Goal: Task Accomplishment & Management: Use online tool/utility

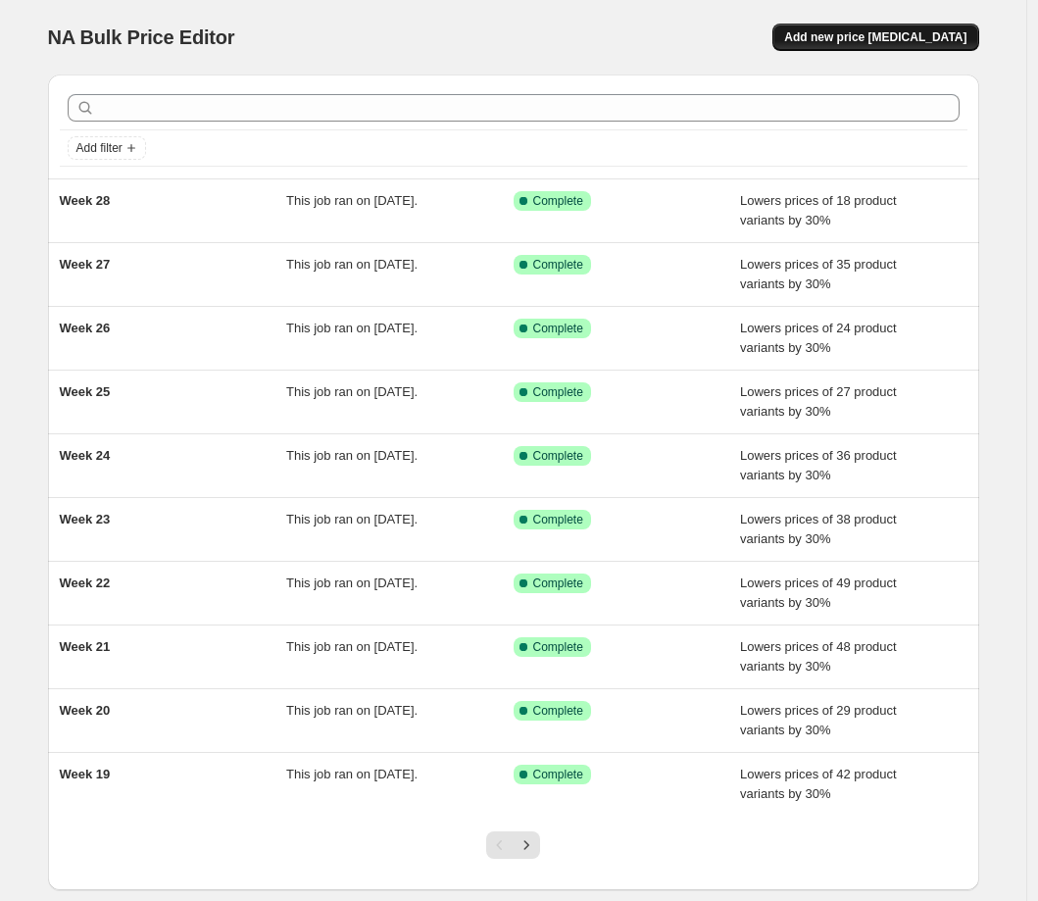
click at [920, 37] on span "Add new price [MEDICAL_DATA]" at bounding box center [875, 37] width 182 height 16
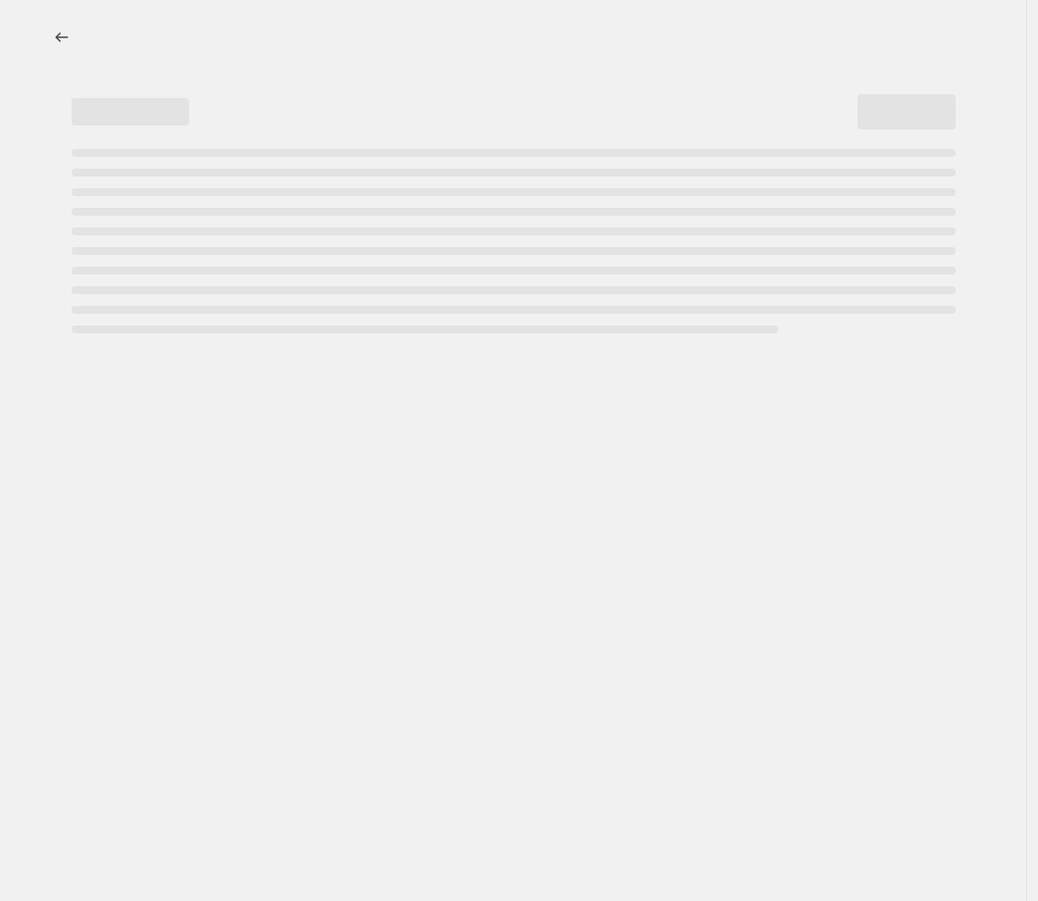
select select "percentage"
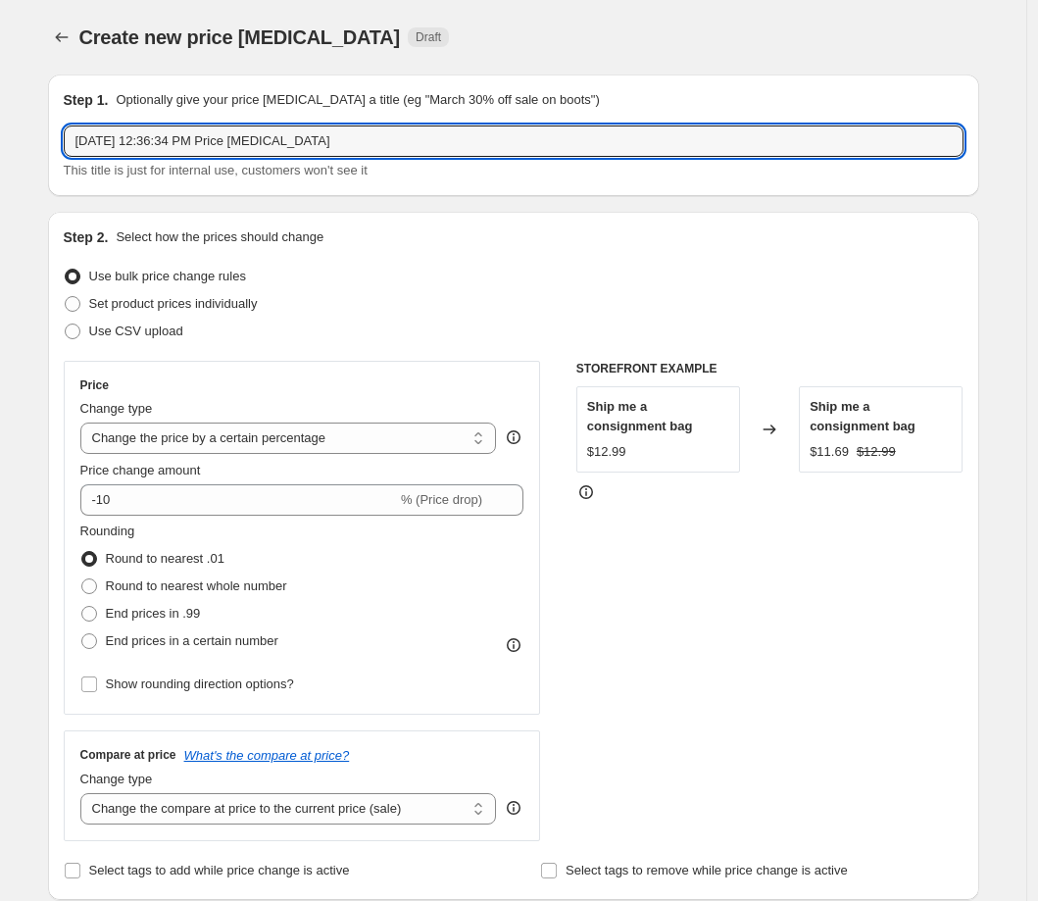
drag, startPoint x: 355, startPoint y: 141, endPoint x: 47, endPoint y: 140, distance: 307.7
click at [47, 140] on div "Step 1. Optionally give your price change job a title (eg "March 30% off sale o…" at bounding box center [505, 916] width 947 height 1714
type input "Week 29"
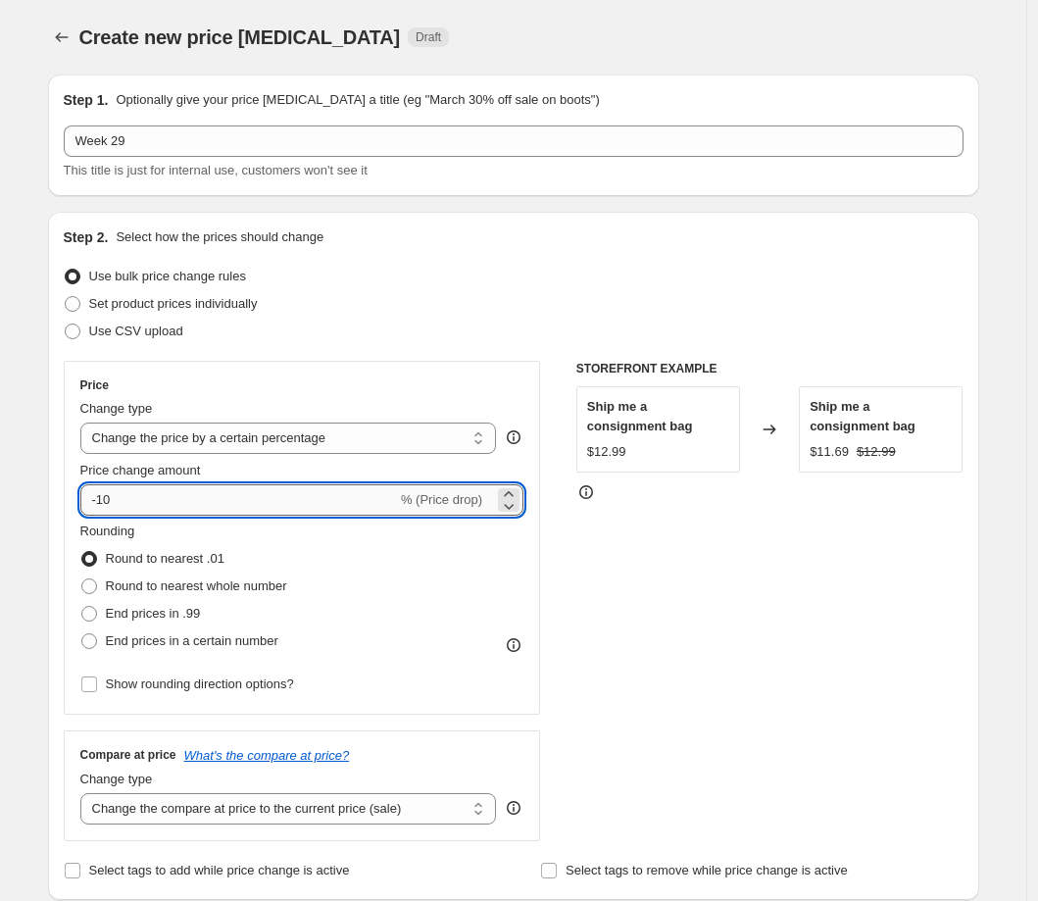
click at [164, 503] on input "-10" at bounding box center [238, 499] width 317 height 31
type input "-1"
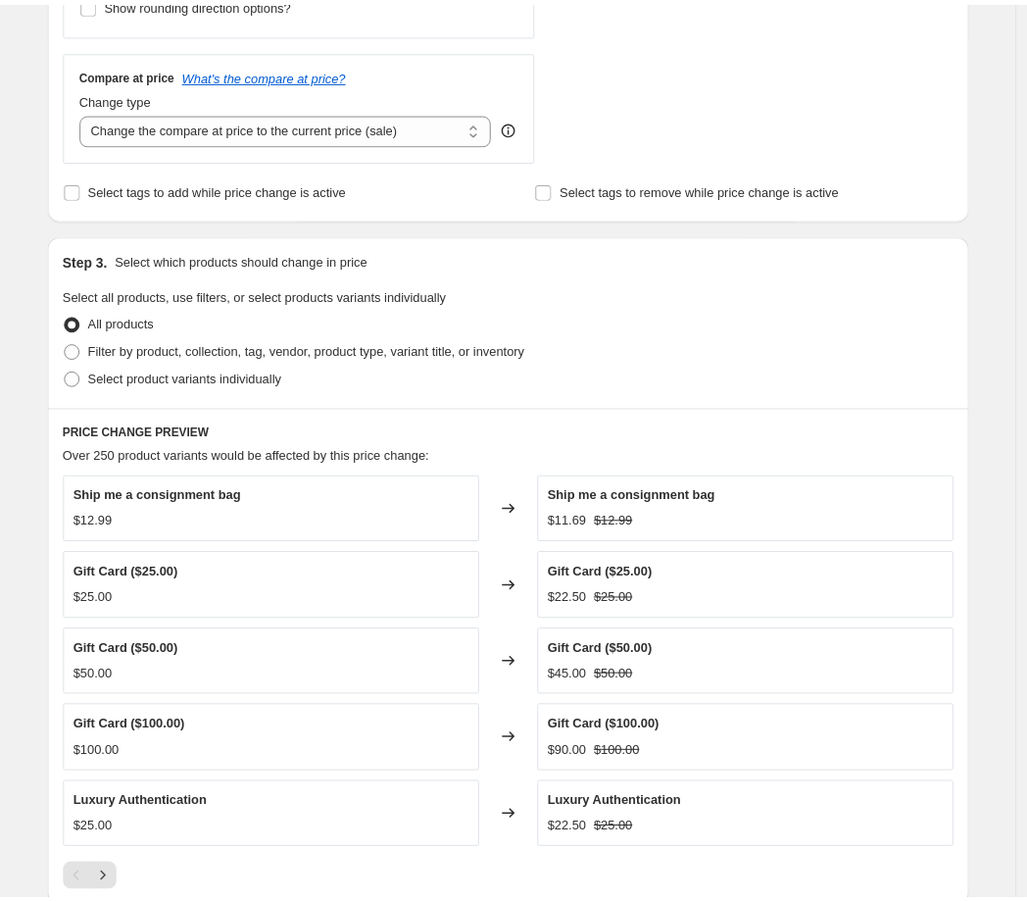
scroll to position [681, 0]
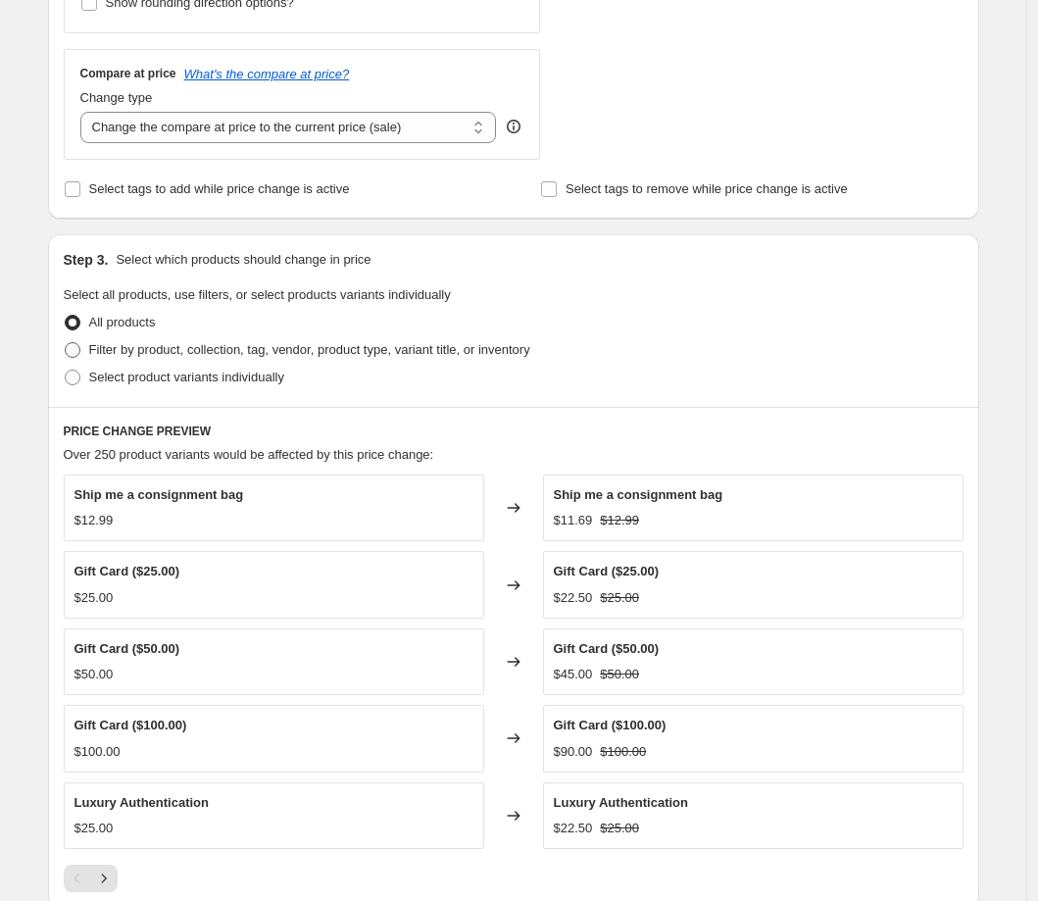
type input "-30"
click at [76, 351] on span at bounding box center [73, 350] width 16 height 16
click at [66, 343] on input "Filter by product, collection, tag, vendor, product type, variant title, or inv…" at bounding box center [65, 342] width 1 height 1
radio input "true"
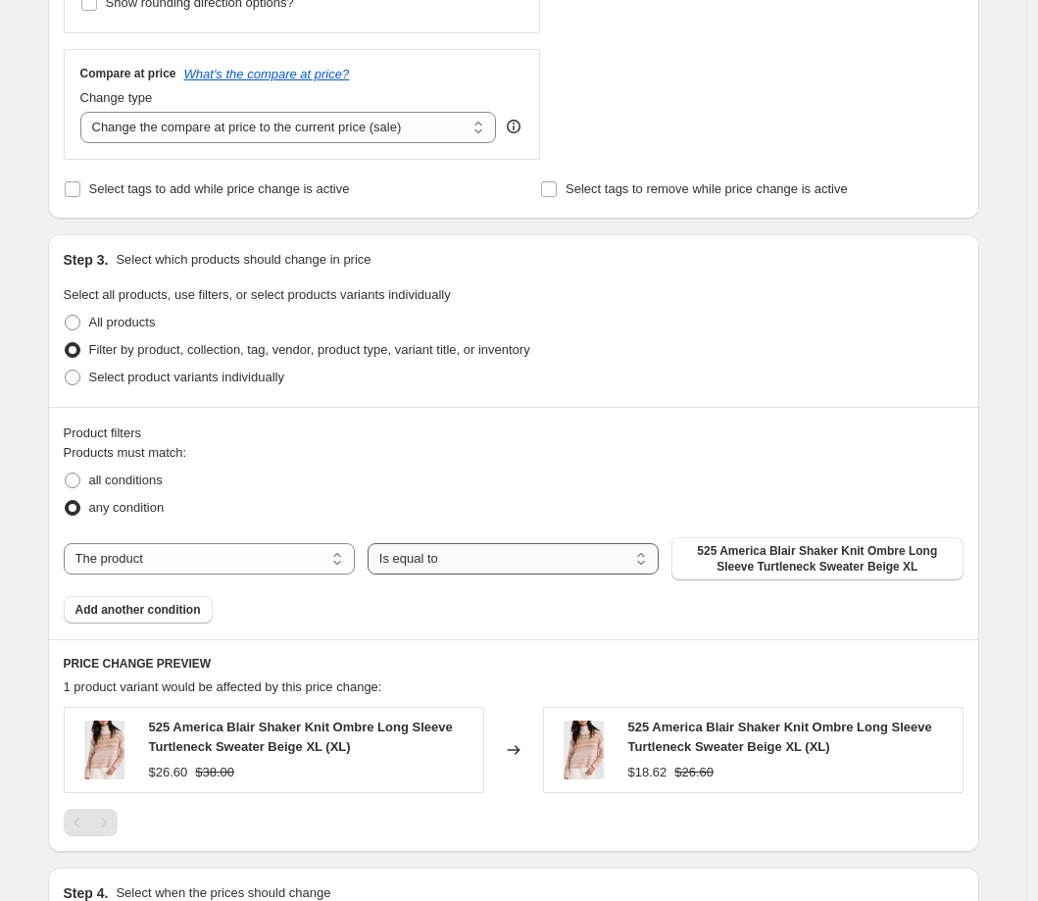
click at [424, 559] on select "Is equal to Is not equal to" at bounding box center [513, 558] width 291 height 31
click at [246, 561] on select "The product The product's collection The product's tag The product's vendor The…" at bounding box center [209, 558] width 291 height 31
select select "collection"
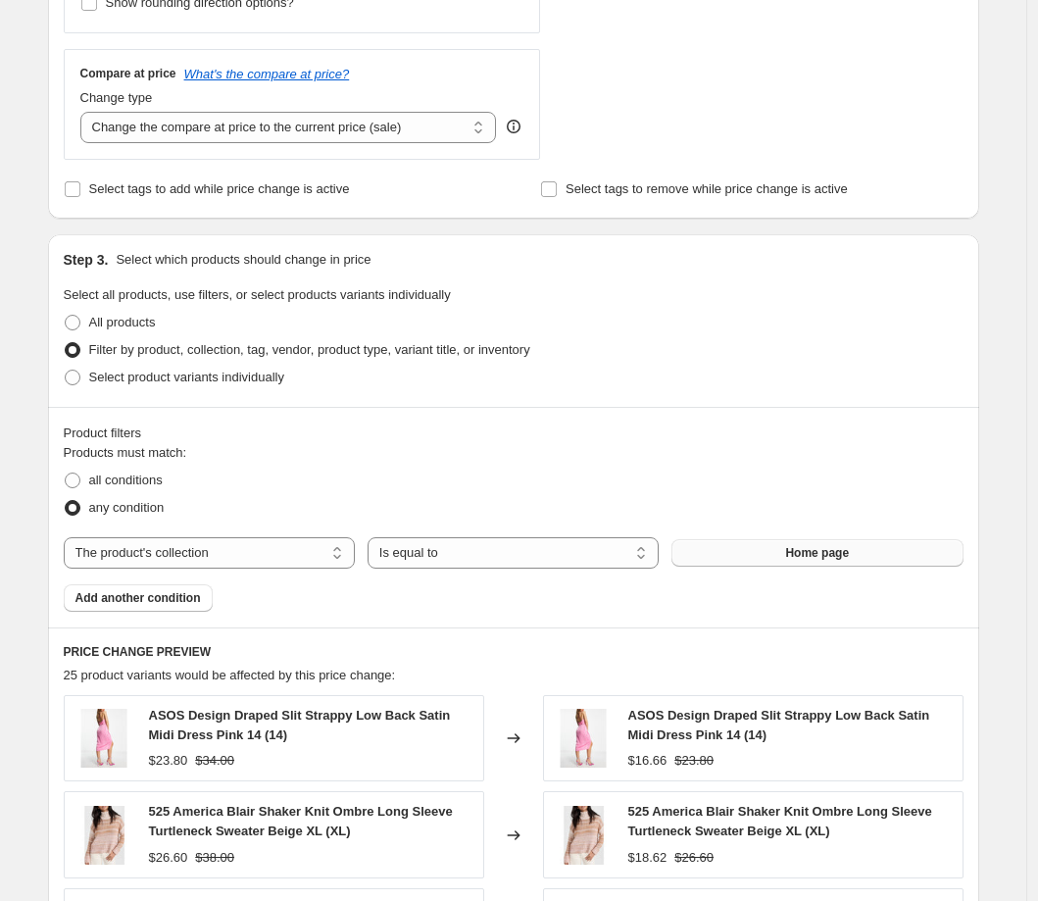
click at [802, 550] on span "Home page" at bounding box center [817, 553] width 64 height 16
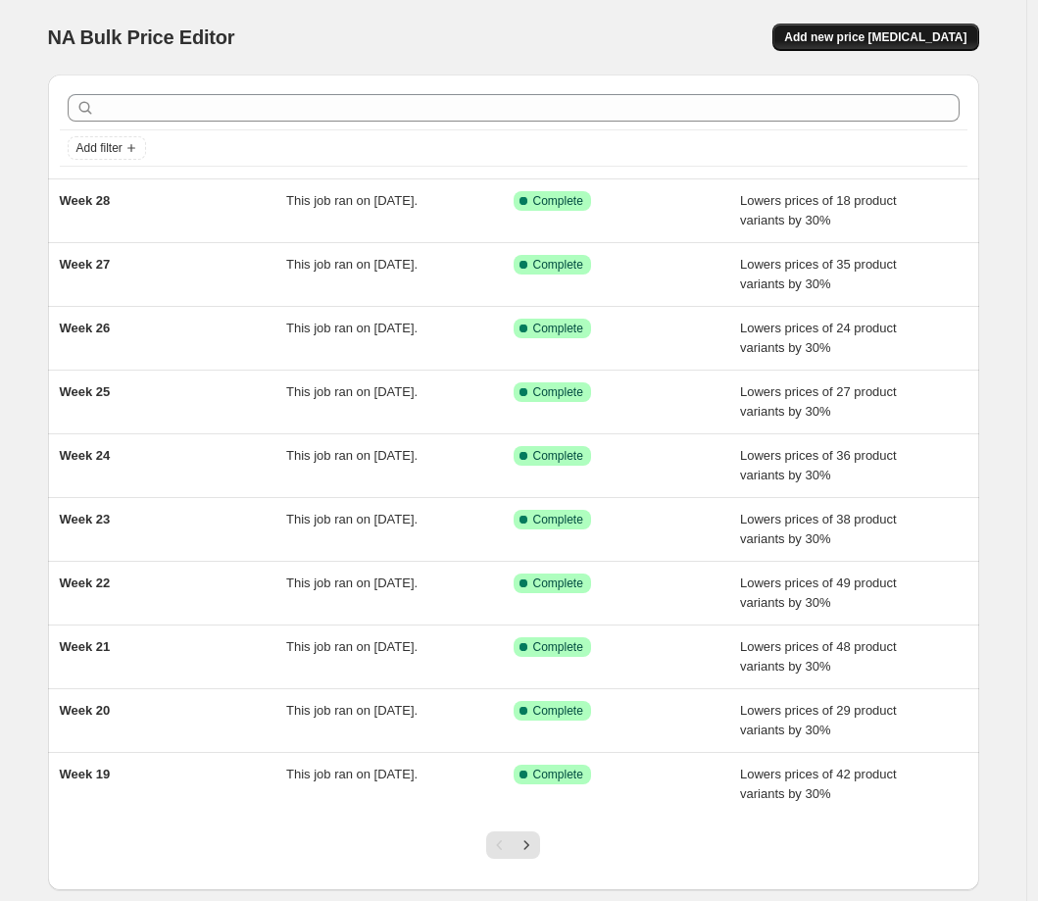
click at [918, 28] on button "Add new price [MEDICAL_DATA]" at bounding box center [875, 37] width 206 height 27
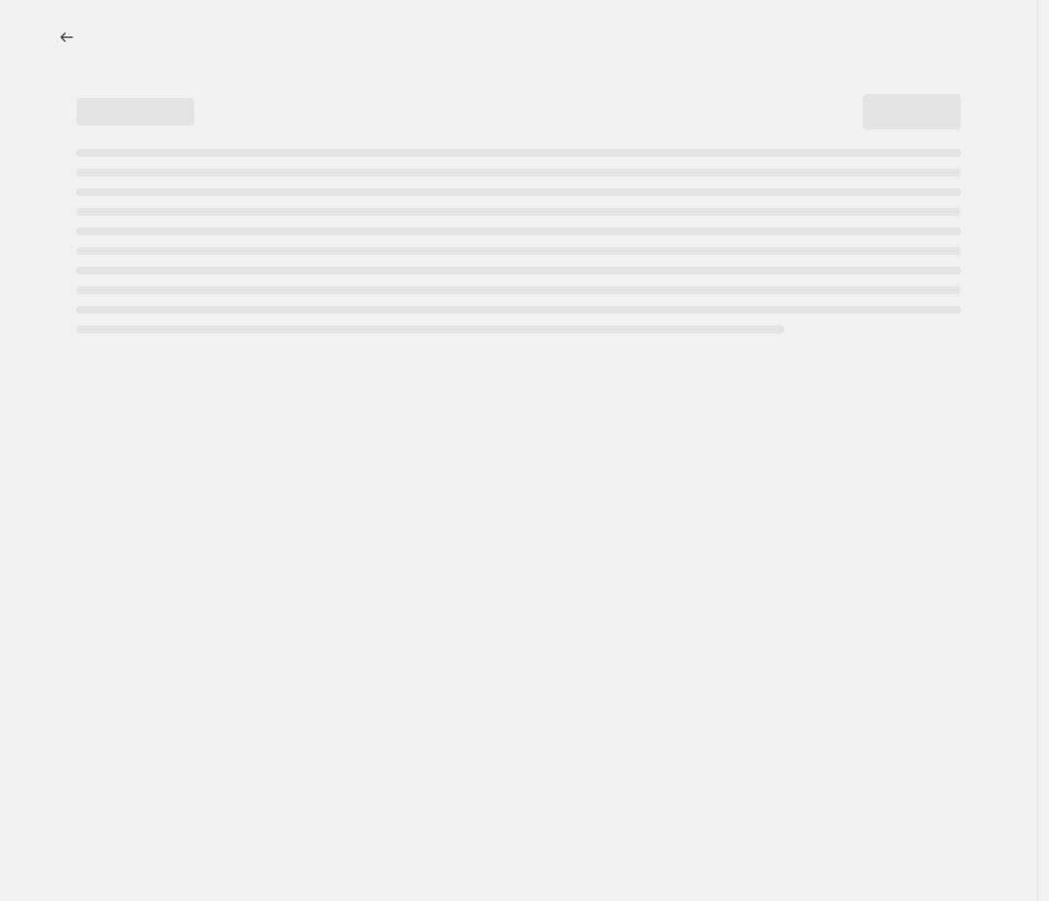
select select "percentage"
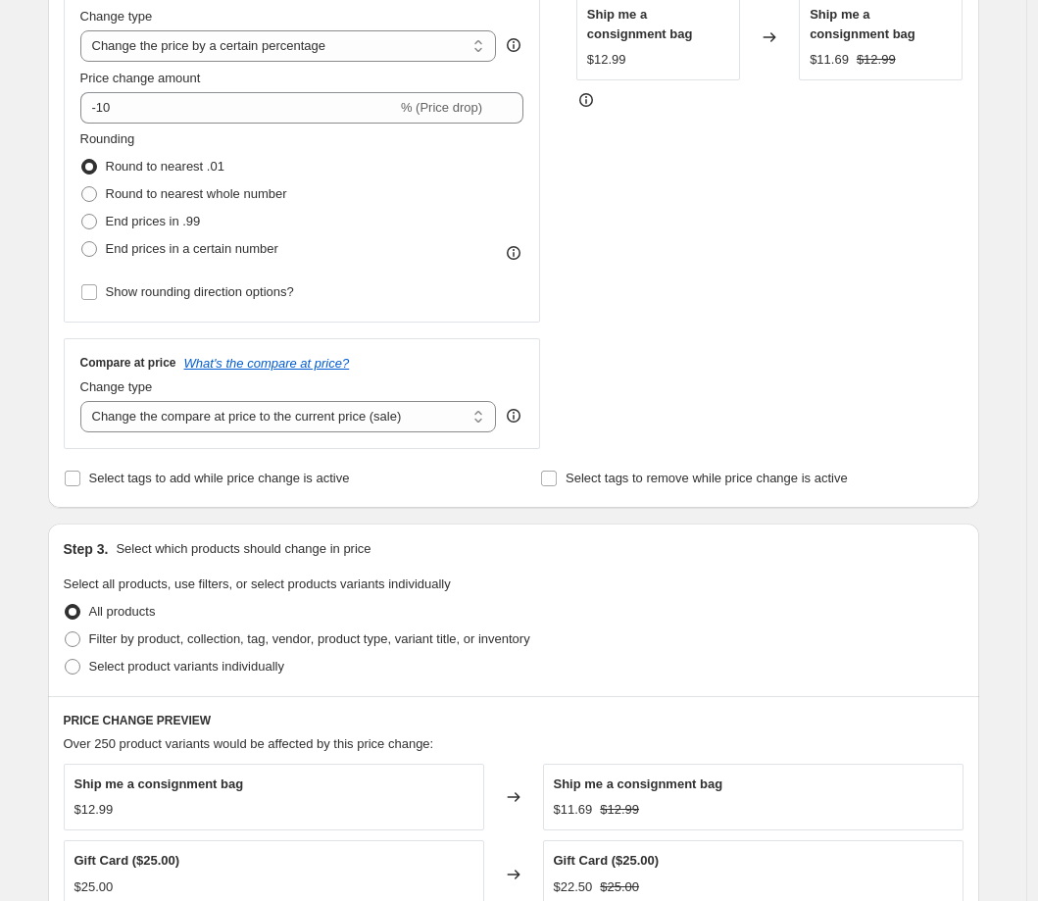
scroll to position [399, 0]
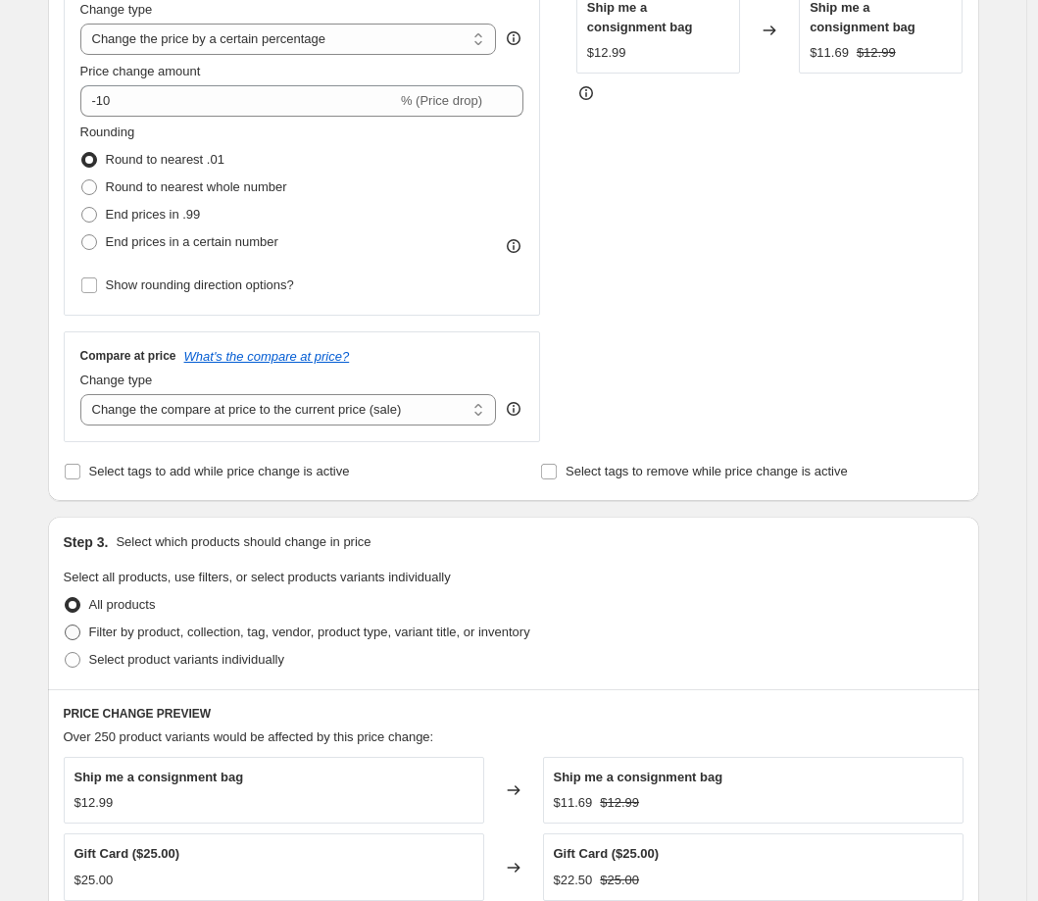
click at [76, 627] on span at bounding box center [73, 632] width 16 height 16
click at [66, 625] on input "Filter by product, collection, tag, vendor, product type, variant title, or inv…" at bounding box center [65, 624] width 1 height 1
radio input "true"
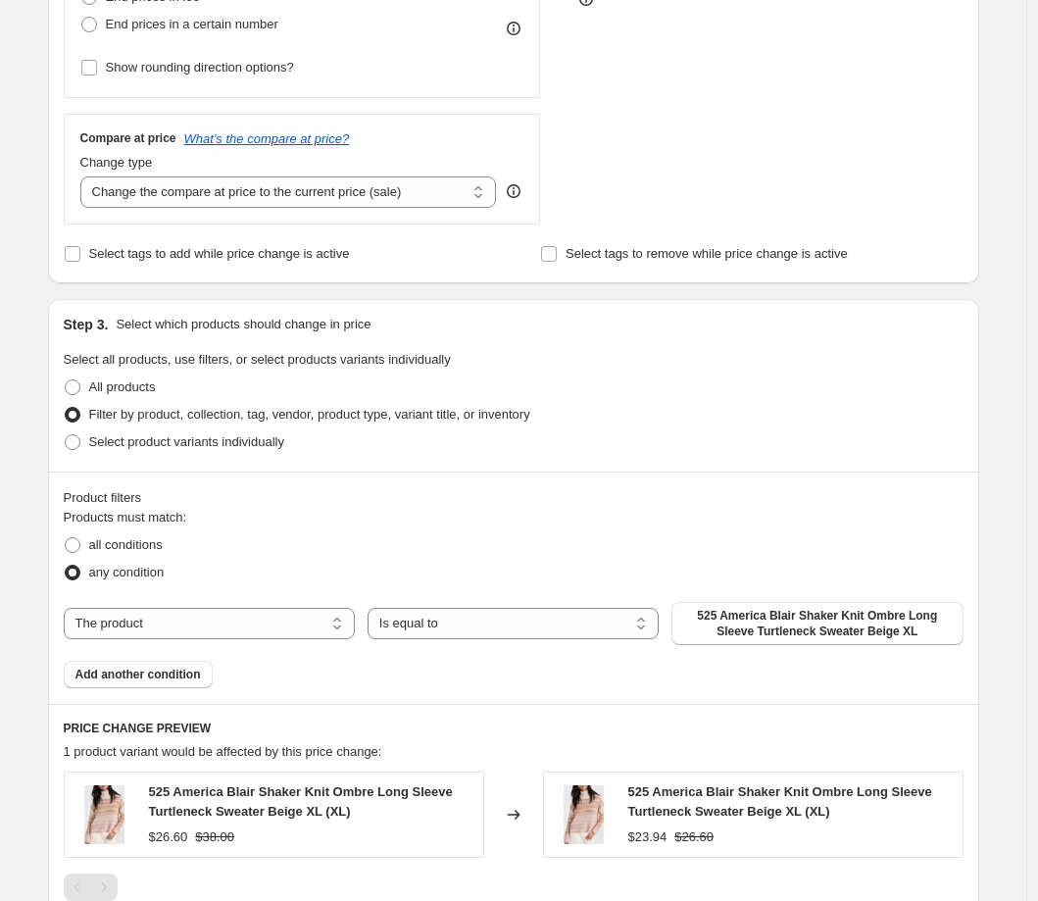
scroll to position [666, 0]
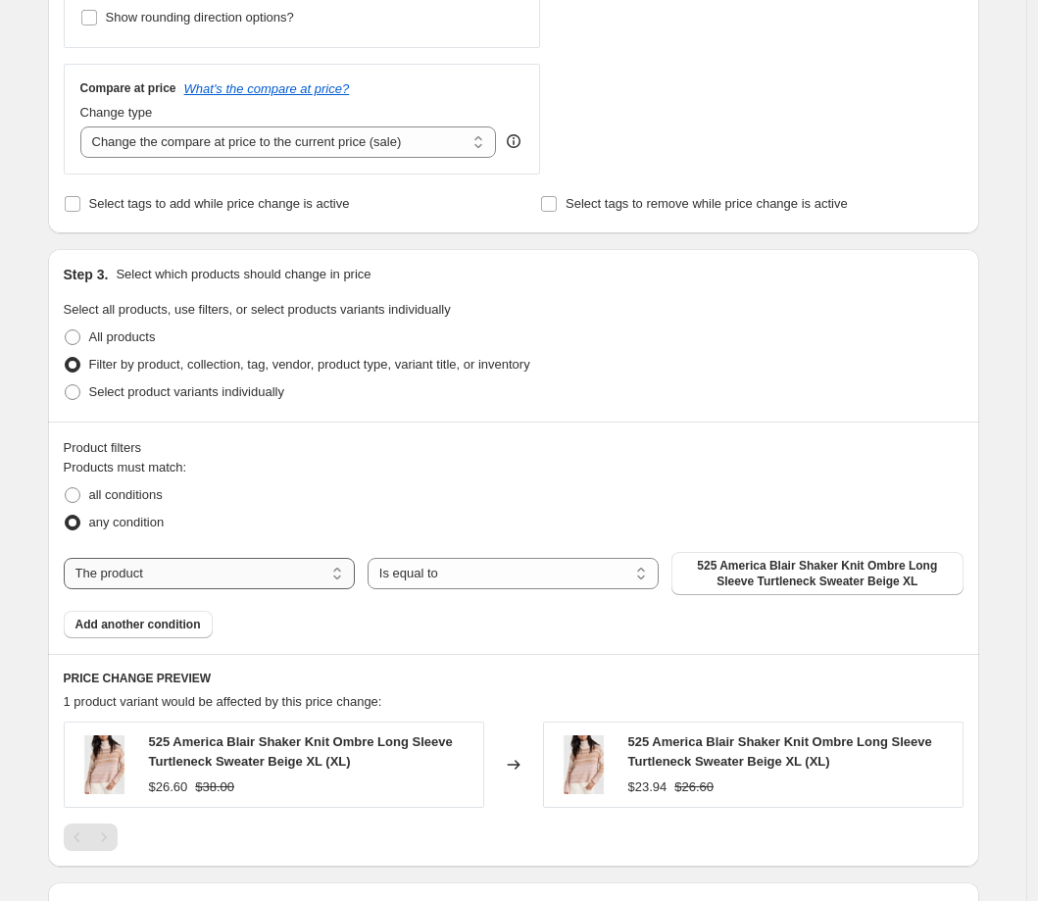
click at [293, 565] on select "The product The product's collection The product's tag The product's vendor The…" at bounding box center [209, 573] width 291 height 31
select select "collection"
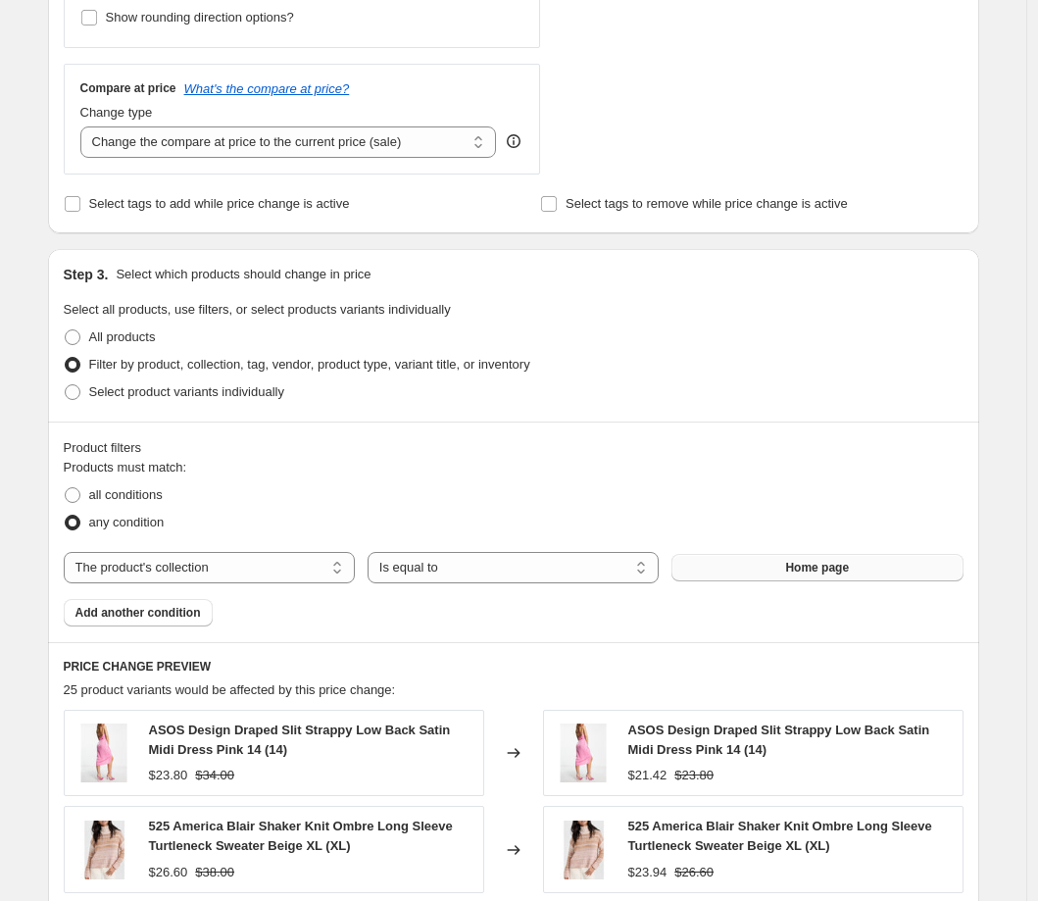
click at [782, 565] on button "Home page" at bounding box center [816, 567] width 291 height 27
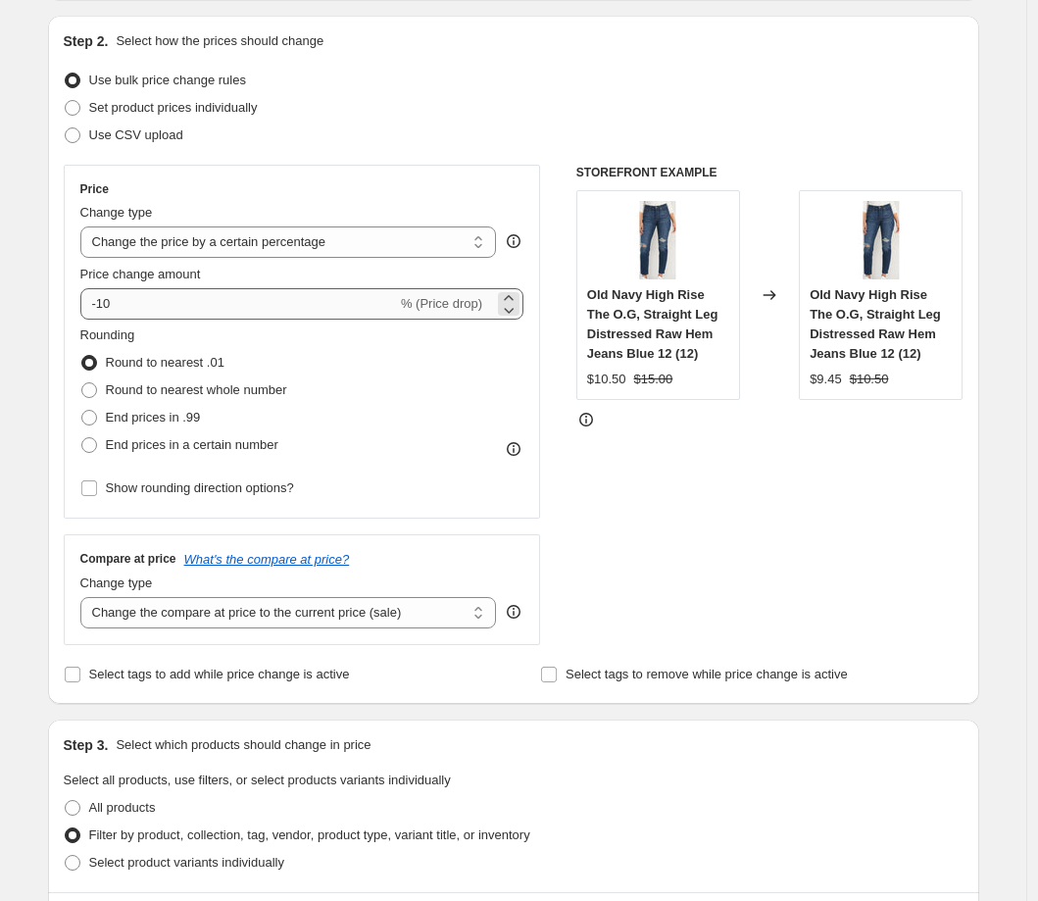
scroll to position [194, 0]
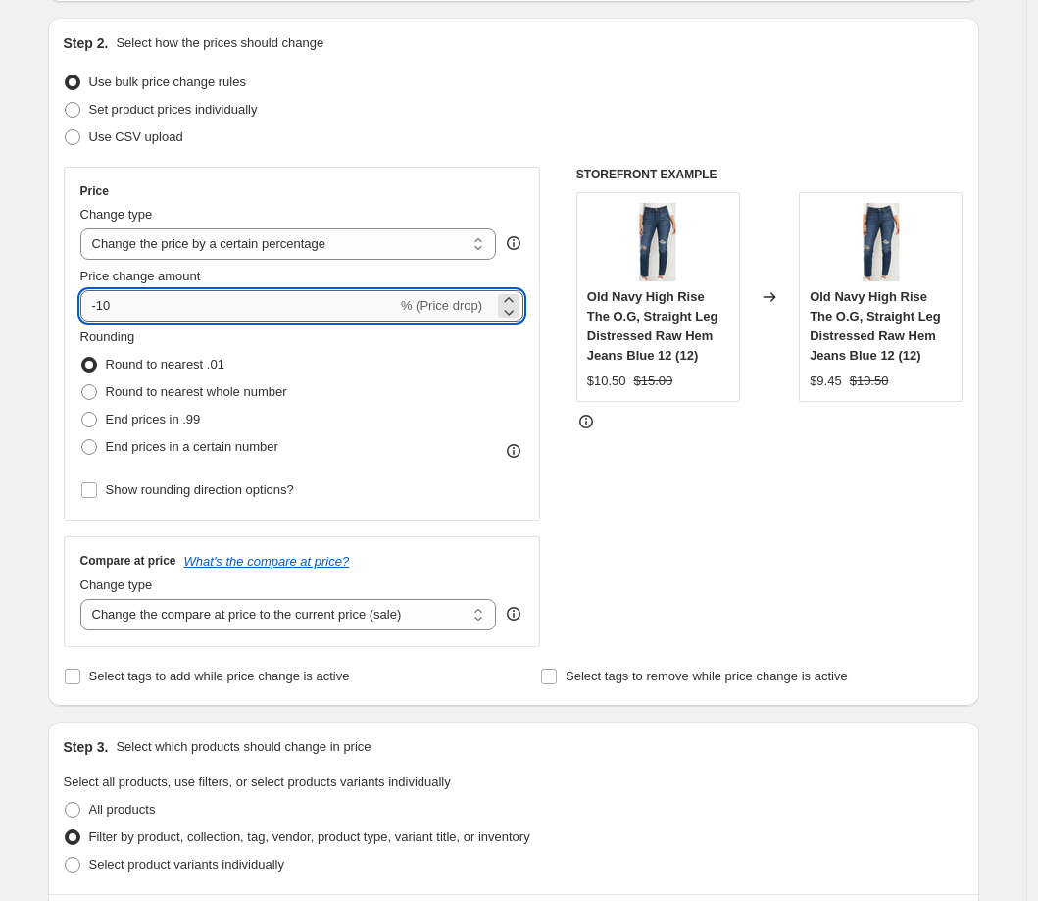
click at [159, 308] on input "-10" at bounding box center [238, 305] width 317 height 31
type input "-1"
type input "-30"
click at [371, 143] on div "Use CSV upload" at bounding box center [514, 136] width 900 height 27
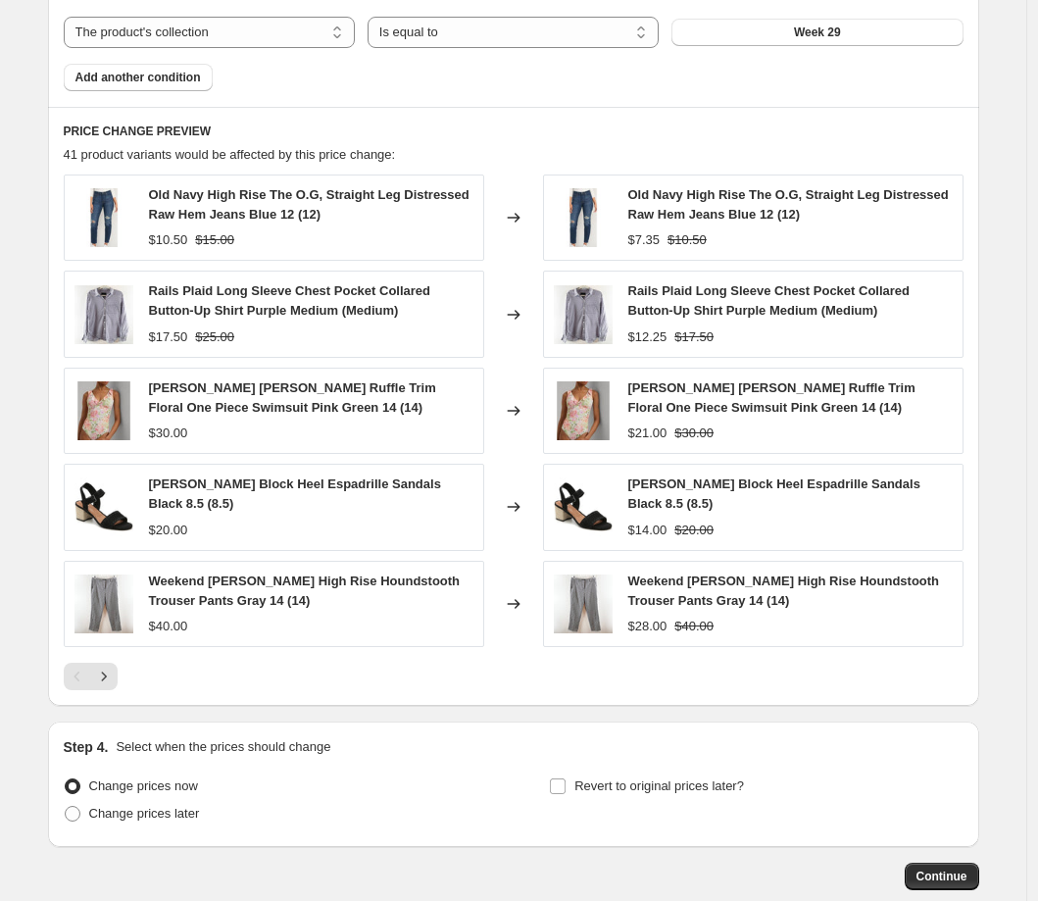
scroll to position [1203, 0]
click at [106, 672] on icon "Next" at bounding box center [103, 674] width 5 height 9
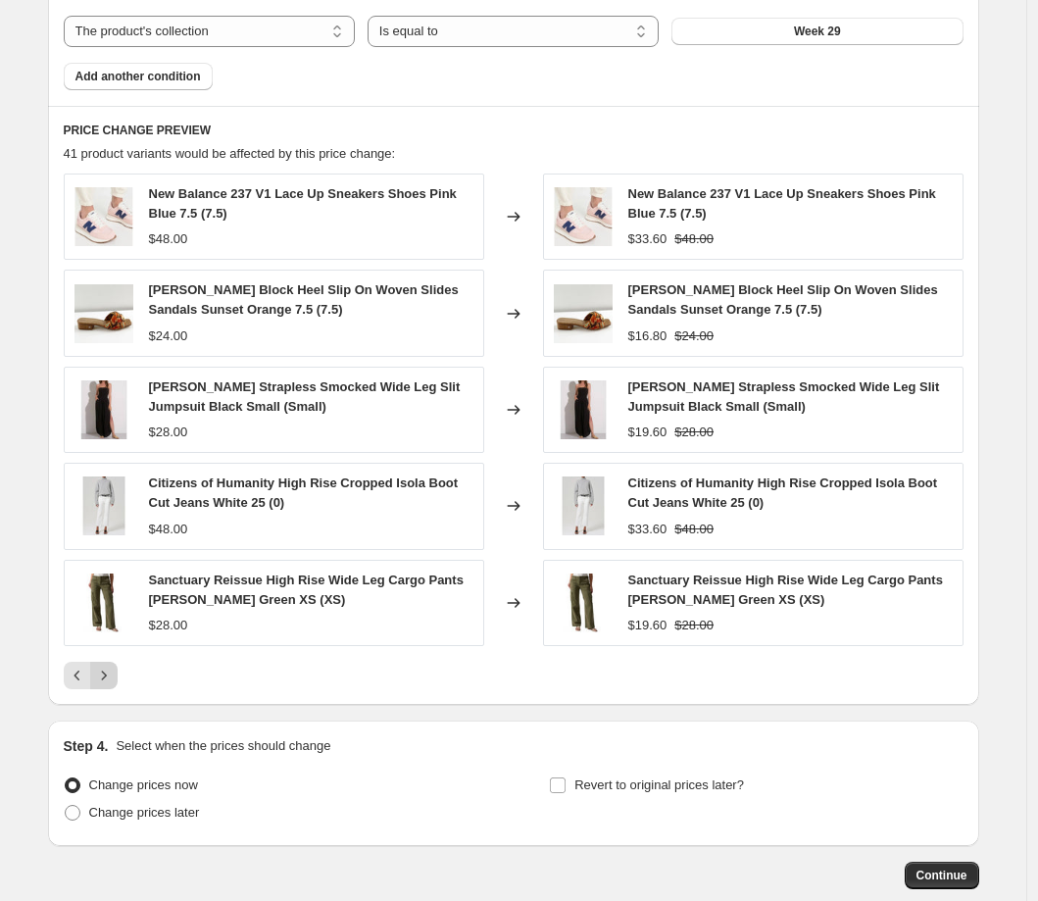
click at [108, 670] on icon "Next" at bounding box center [104, 675] width 20 height 20
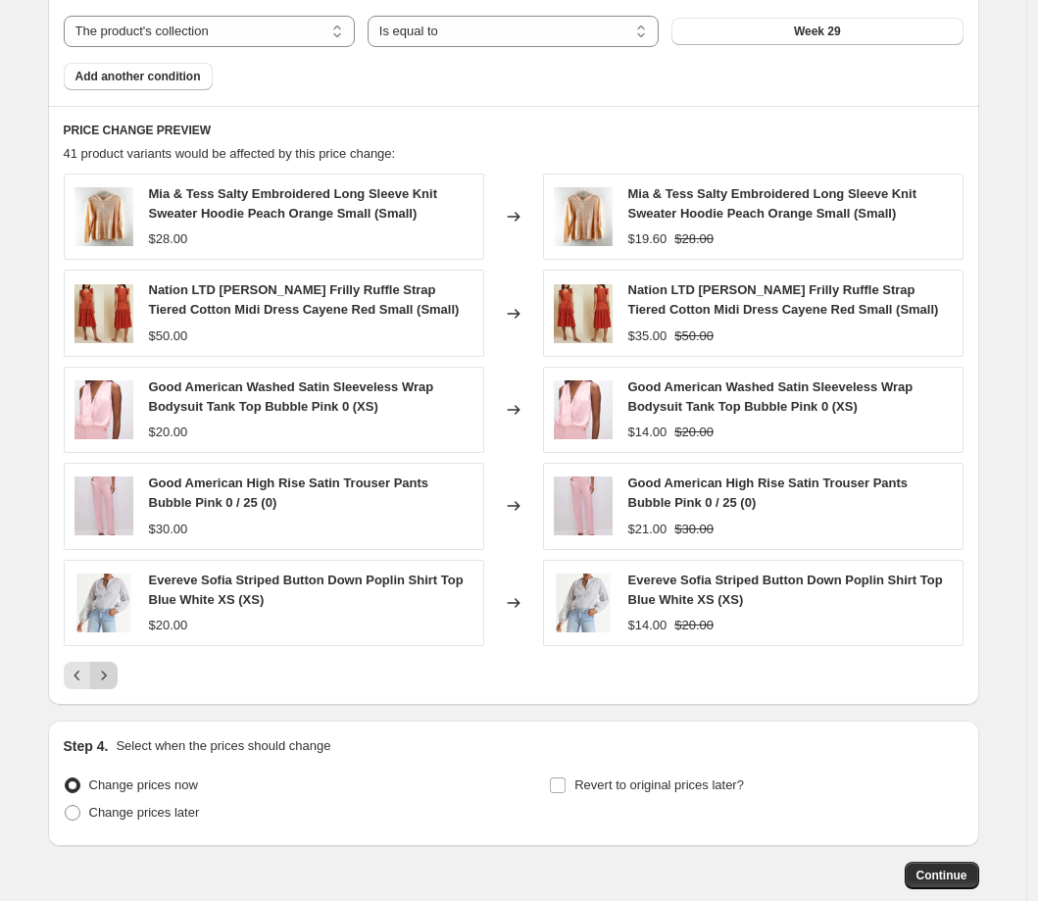
click at [114, 673] on icon "Next" at bounding box center [104, 675] width 20 height 20
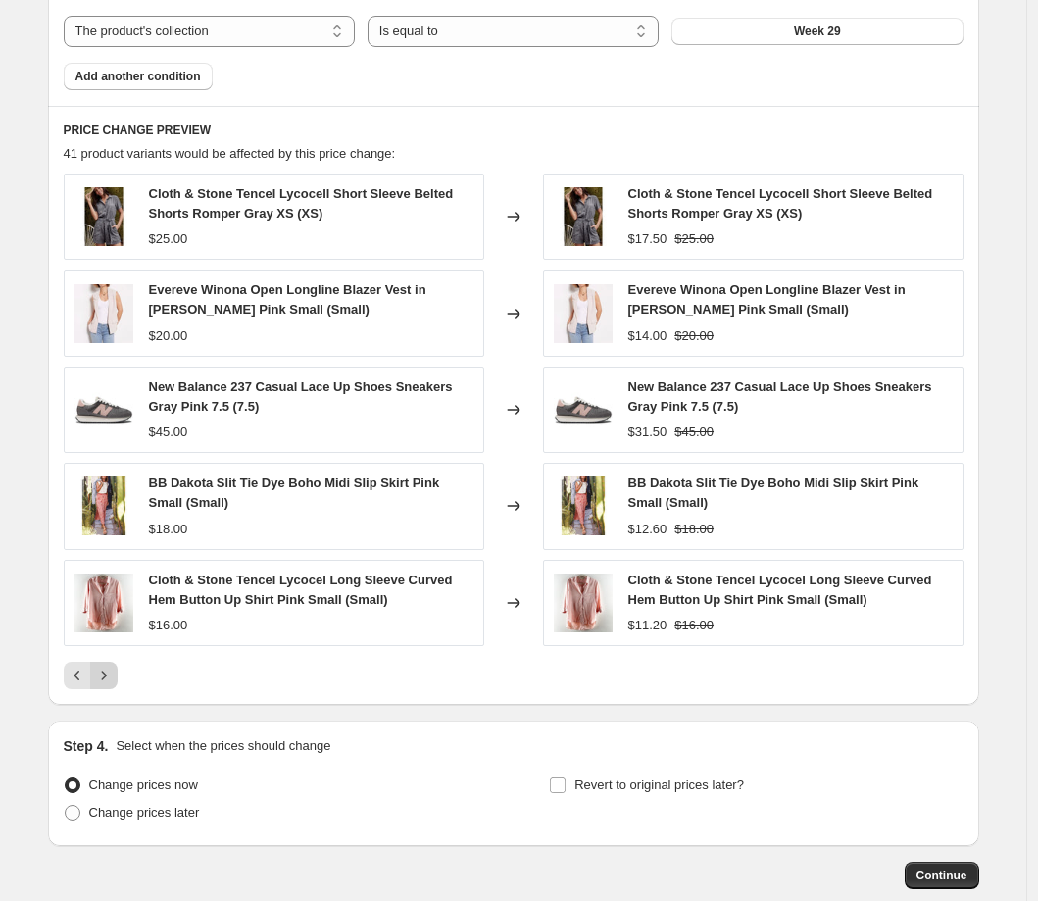
click at [108, 671] on icon "Next" at bounding box center [104, 675] width 20 height 20
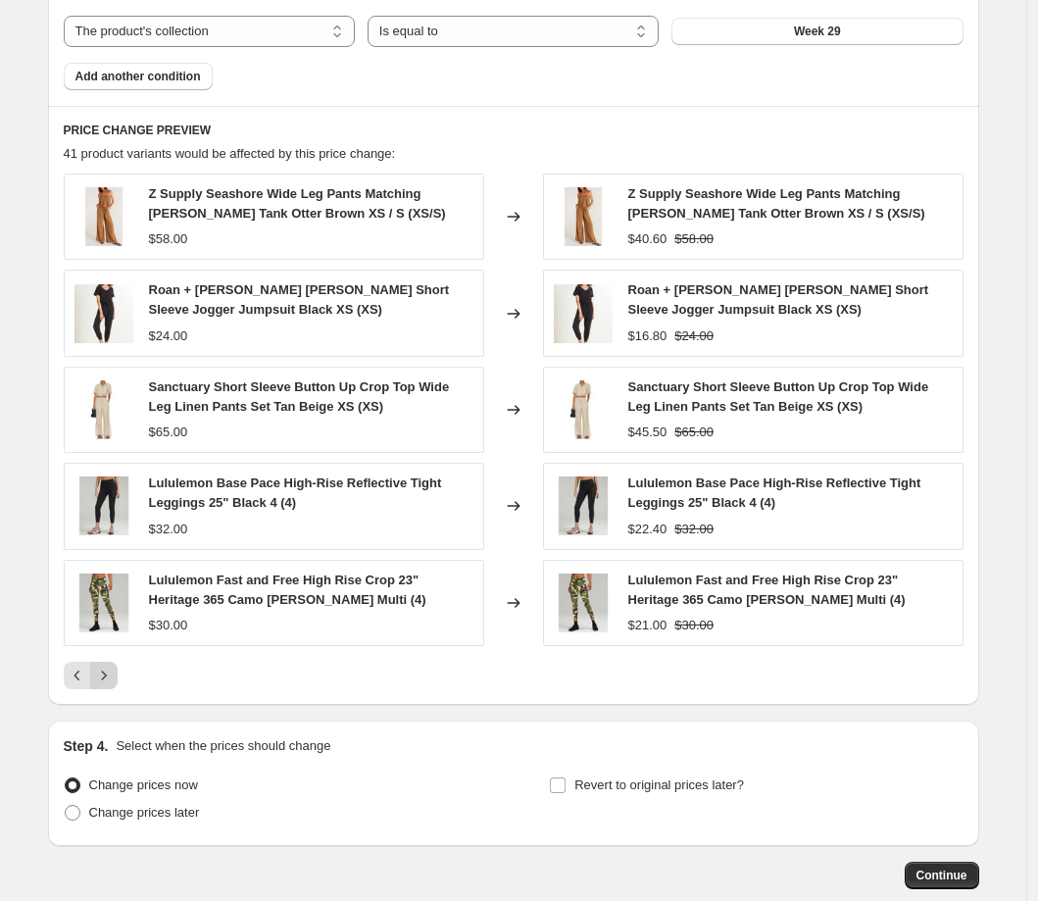
click at [111, 673] on icon "Next" at bounding box center [104, 675] width 20 height 20
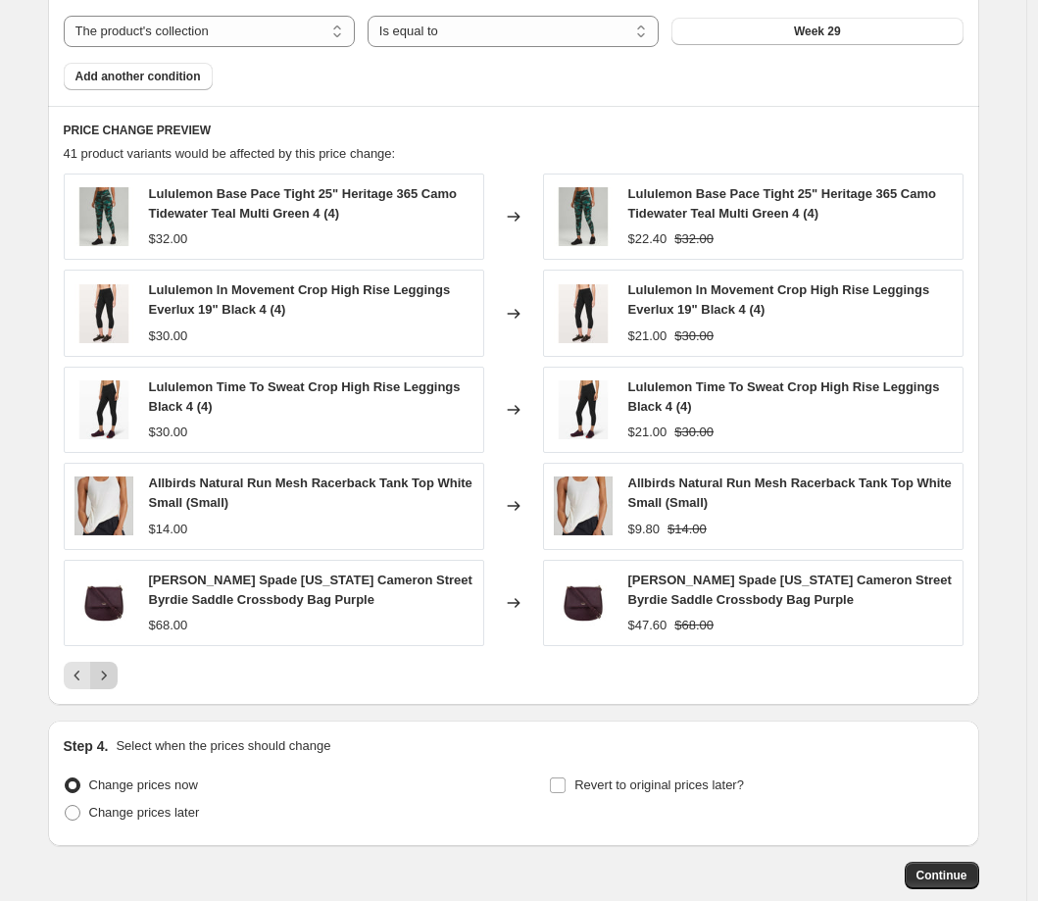
click at [113, 679] on icon "Next" at bounding box center [104, 675] width 20 height 20
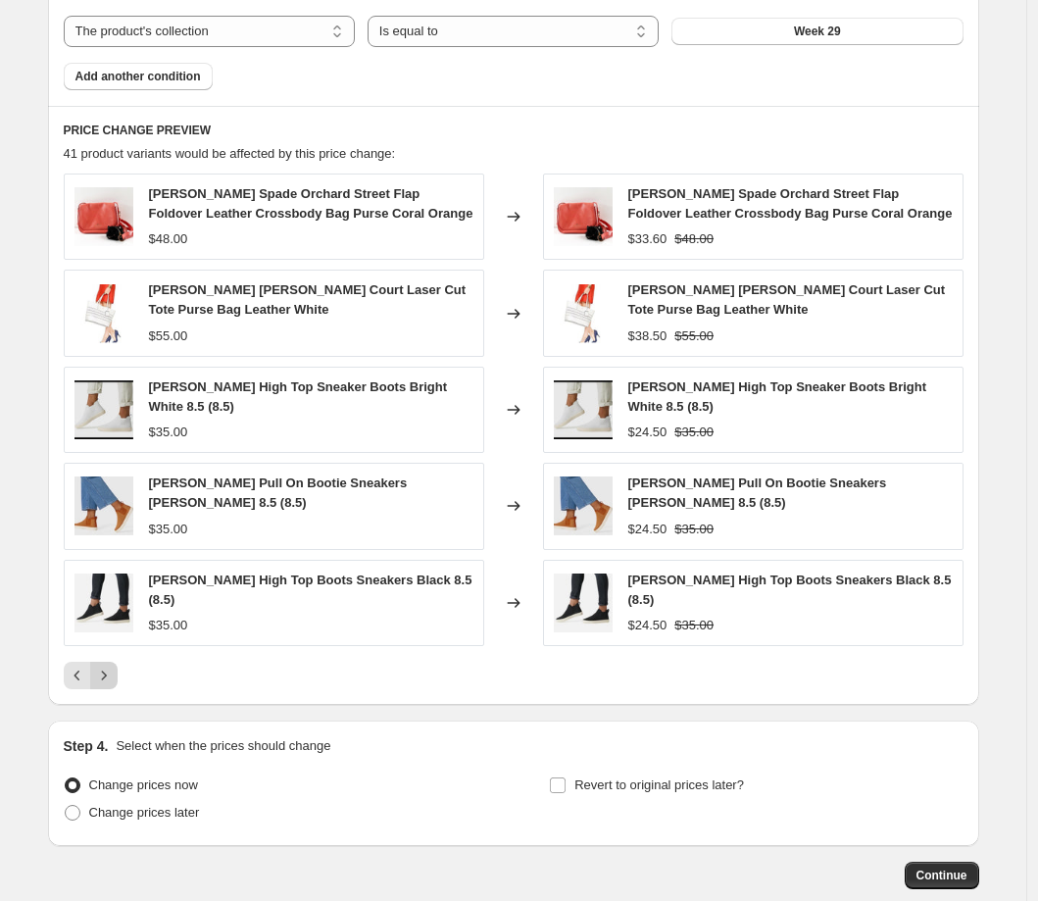
click at [111, 679] on icon "Next" at bounding box center [104, 675] width 20 height 20
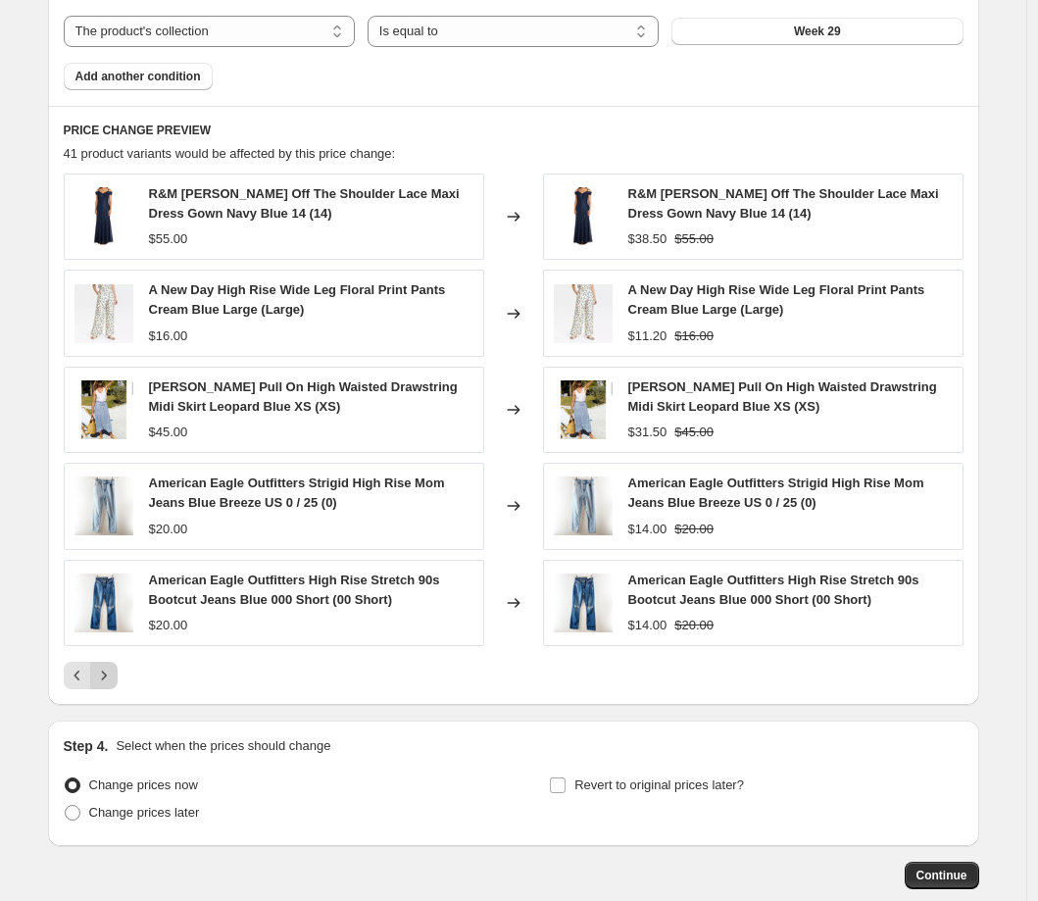
click at [109, 679] on icon "Next" at bounding box center [104, 675] width 20 height 20
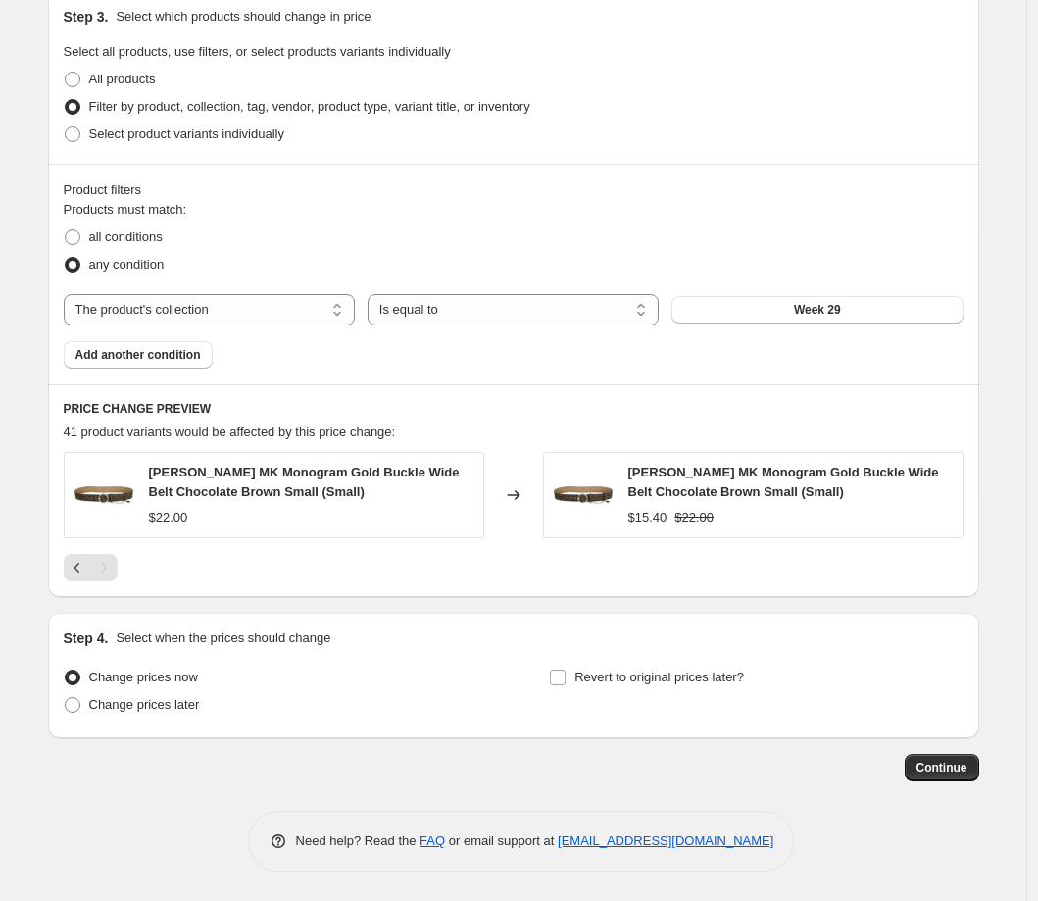
scroll to position [924, 0]
click at [940, 766] on span "Continue" at bounding box center [941, 768] width 51 height 16
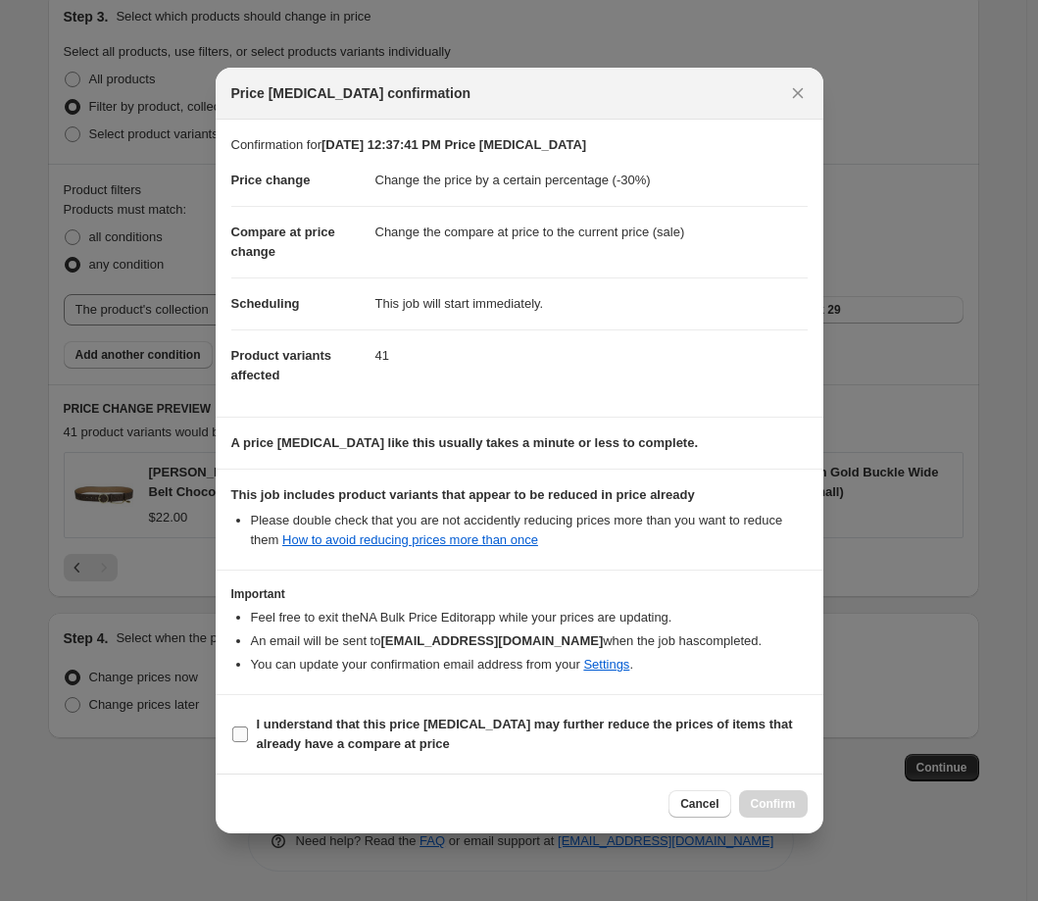
click at [240, 739] on input "I understand that this price [MEDICAL_DATA] may further reduce the prices of it…" at bounding box center [240, 734] width 16 height 16
checkbox input "true"
click at [773, 810] on span "Confirm" at bounding box center [773, 804] width 45 height 16
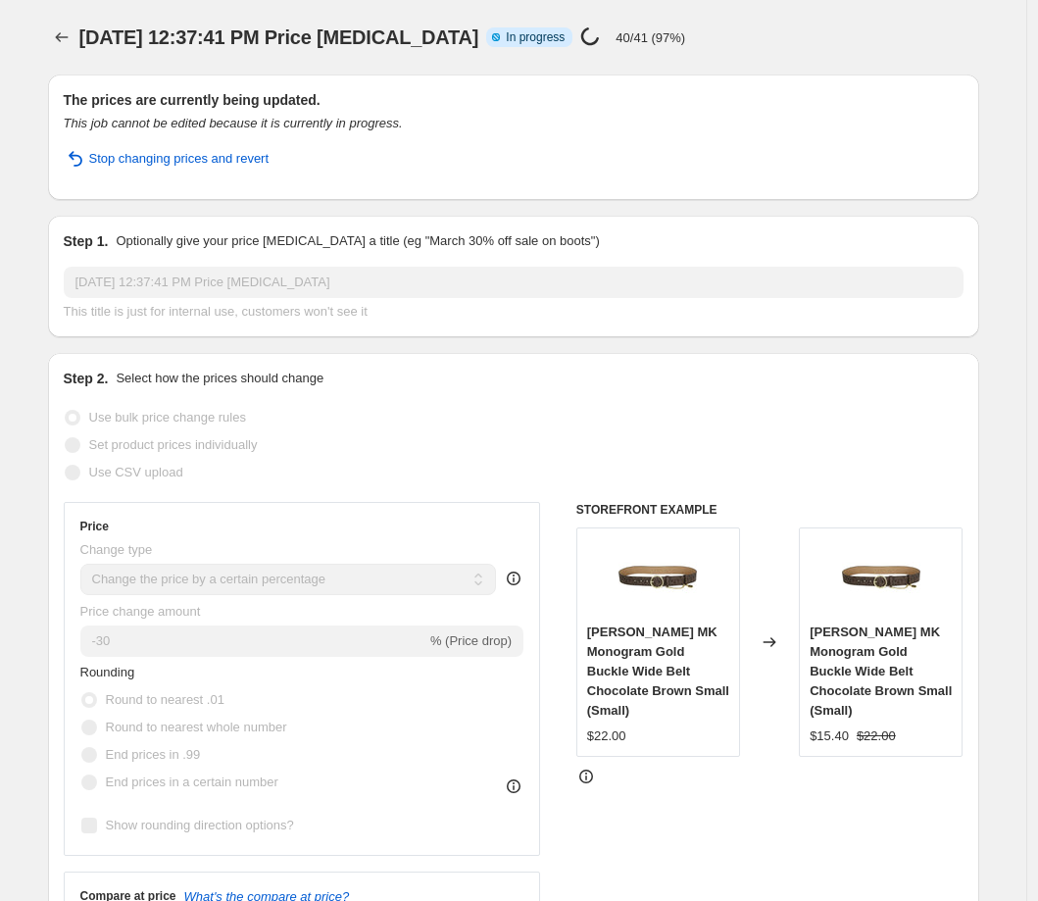
select select "percentage"
select select "collection"
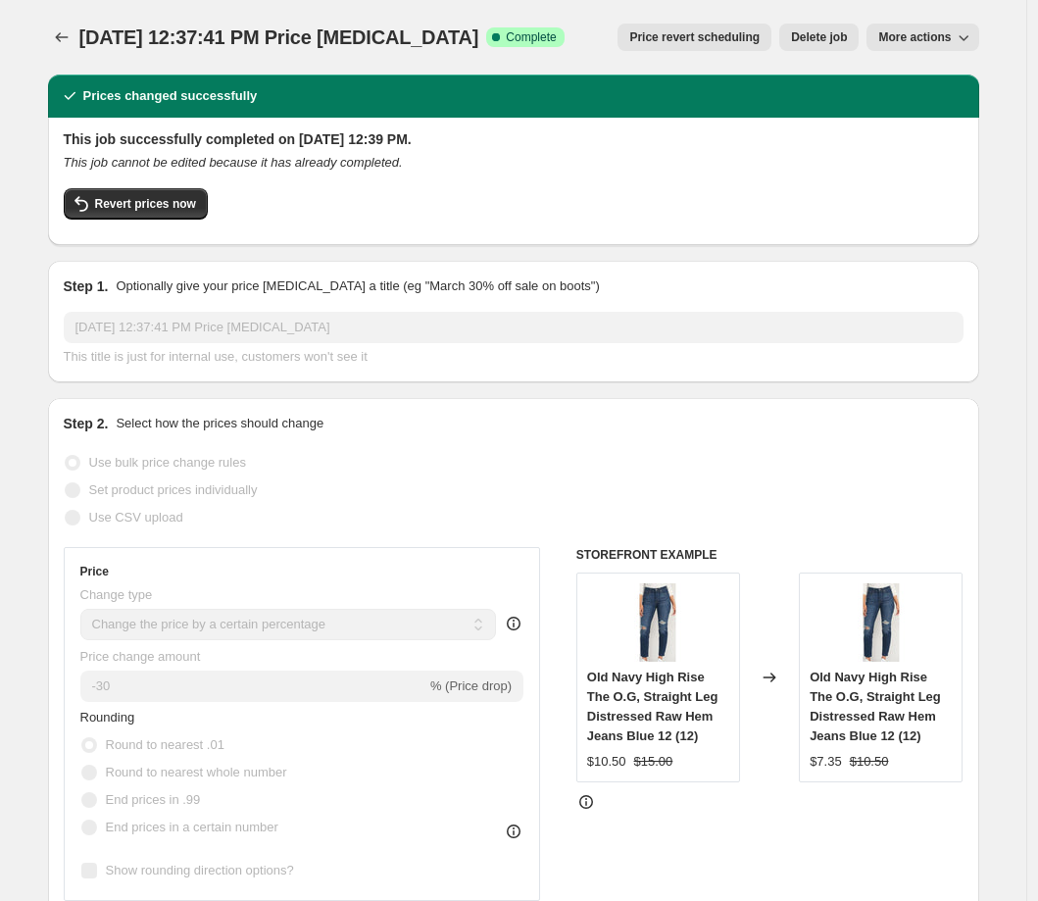
click at [969, 32] on icon "button" at bounding box center [964, 37] width 20 height 20
click at [942, 114] on span "Export Recap CSV" at bounding box center [935, 111] width 107 height 15
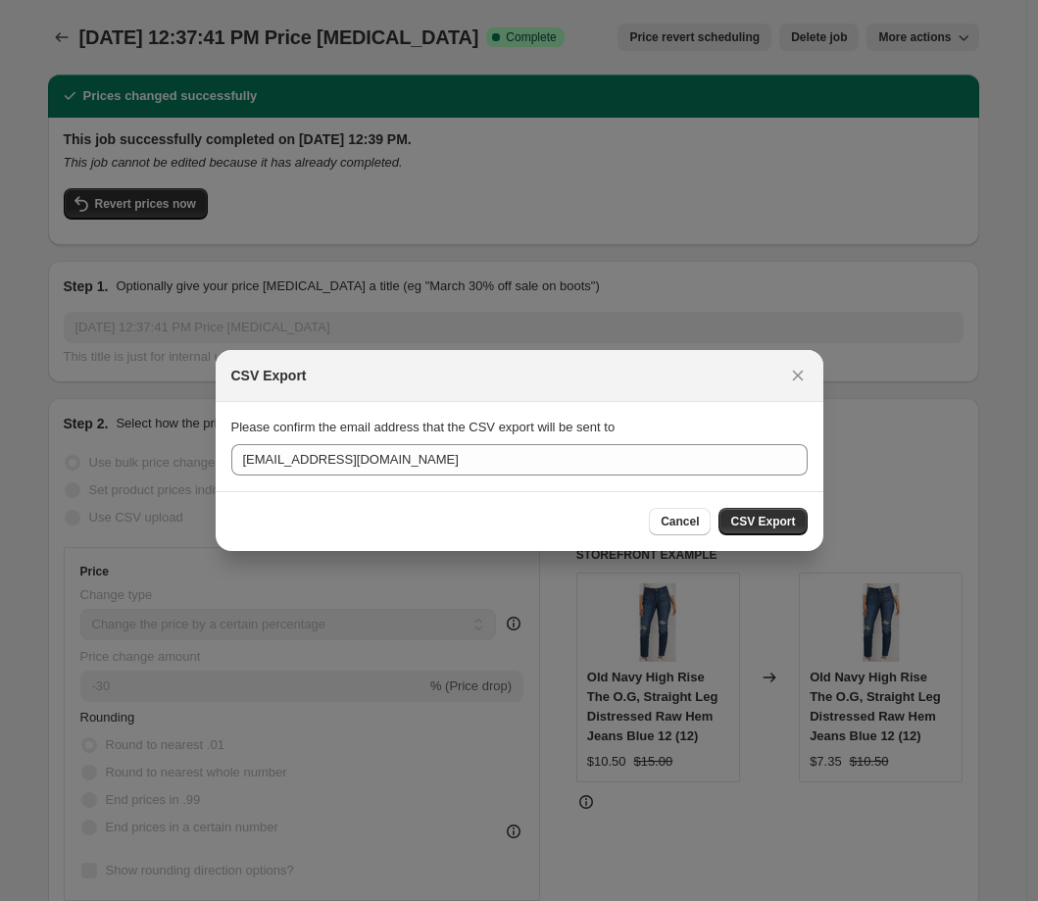
drag, startPoint x: 779, startPoint y: 520, endPoint x: 819, endPoint y: 527, distance: 40.8
click at [779, 520] on span "CSV Export" at bounding box center [762, 522] width 65 height 16
